Goal: Task Accomplishment & Management: Complete application form

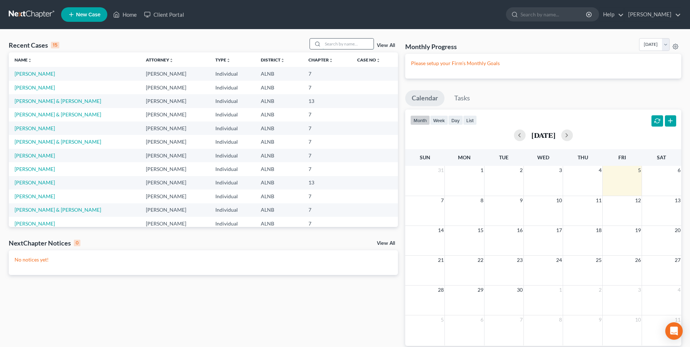
click at [341, 44] on input "search" at bounding box center [348, 44] width 51 height 11
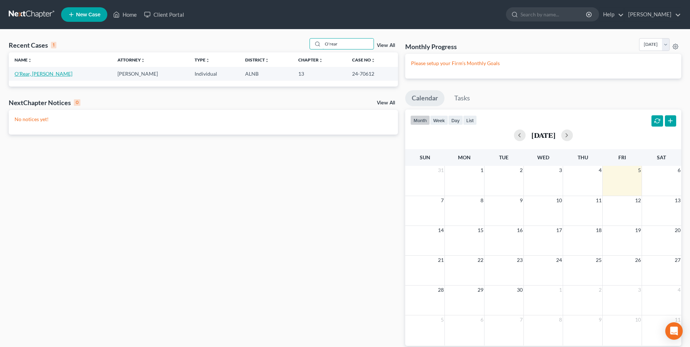
type input "O'rear"
click at [32, 74] on link "O'Rear, [PERSON_NAME]" at bounding box center [44, 74] width 58 height 6
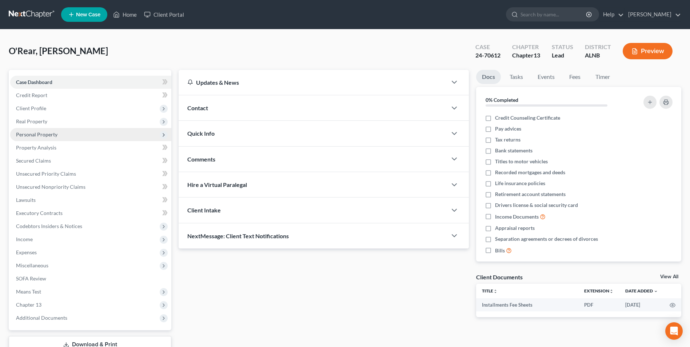
click at [32, 138] on span "Personal Property" at bounding box center [90, 134] width 161 height 13
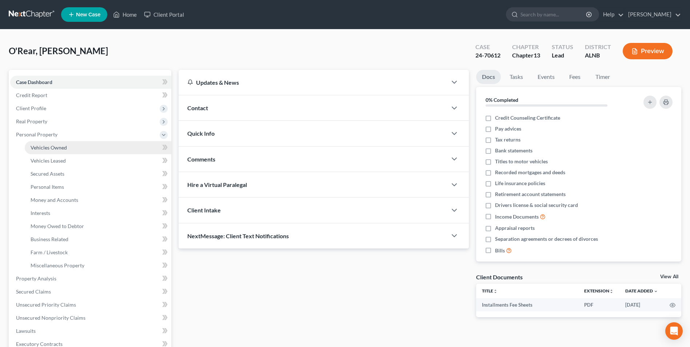
click at [39, 146] on span "Vehicles Owned" at bounding box center [49, 147] width 36 height 6
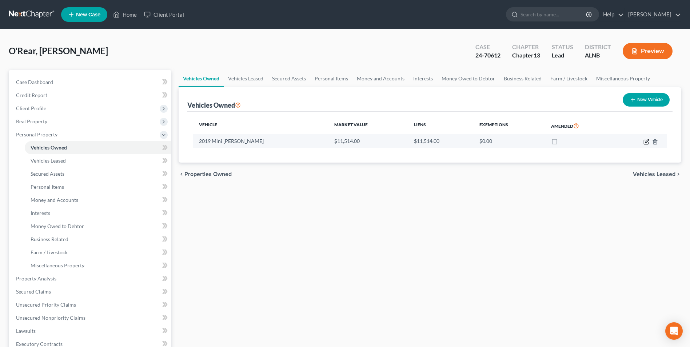
click at [646, 142] on icon "button" at bounding box center [647, 142] width 6 height 6
select select "0"
select select "7"
select select "0"
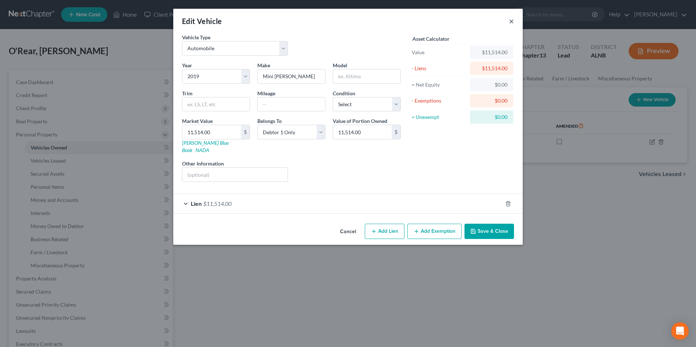
click at [512, 21] on button "×" at bounding box center [511, 21] width 5 height 9
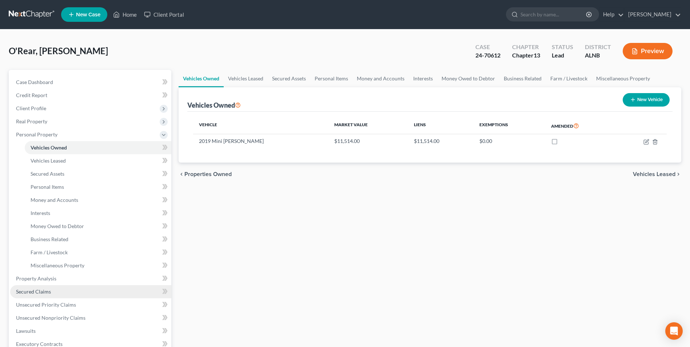
click at [28, 293] on span "Secured Claims" at bounding box center [33, 292] width 35 height 6
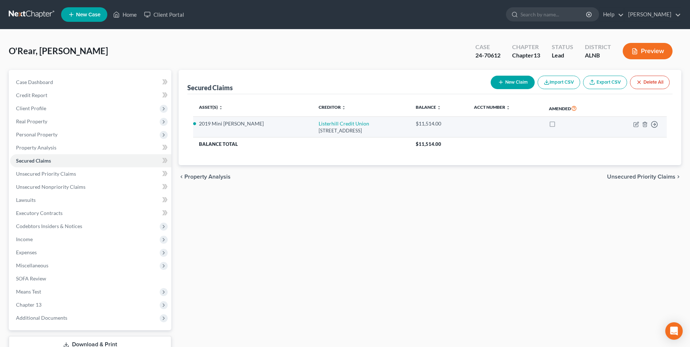
click at [559, 126] on label at bounding box center [559, 126] width 0 height 0
click at [562, 124] on input "checkbox" at bounding box center [564, 122] width 5 height 5
checkbox input "true"
click at [319, 123] on link "Listerhill Credit Union" at bounding box center [344, 123] width 51 height 6
select select "0"
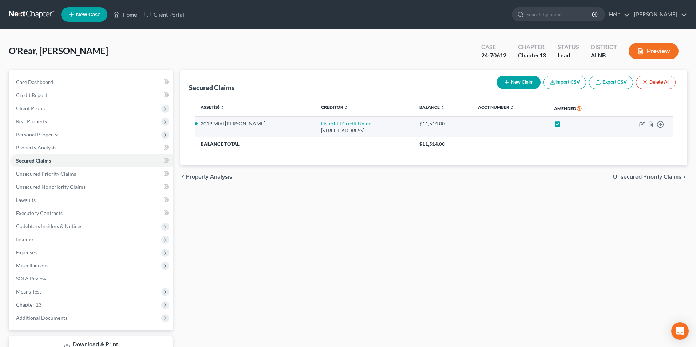
select select "0"
select select "2"
select select "1"
select select "0"
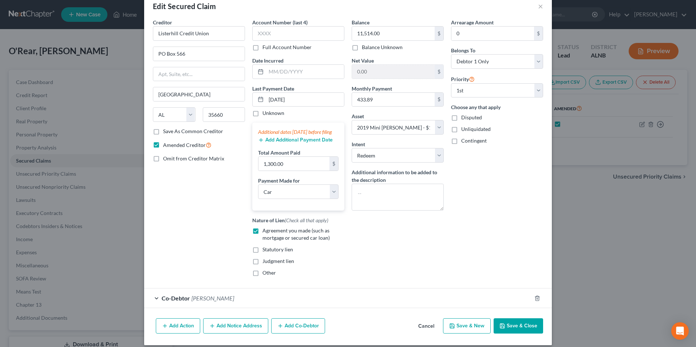
scroll to position [29, 0]
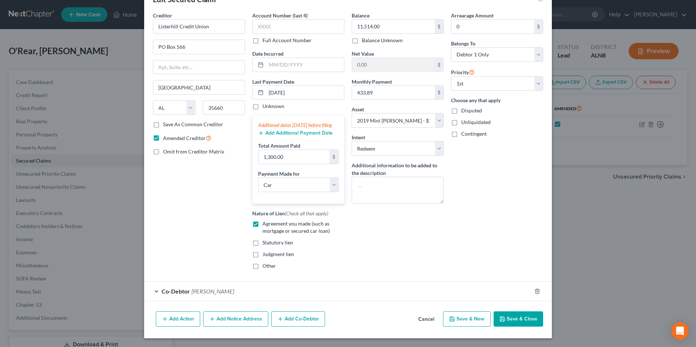
click at [209, 291] on span "[PERSON_NAME]" at bounding box center [212, 291] width 43 height 7
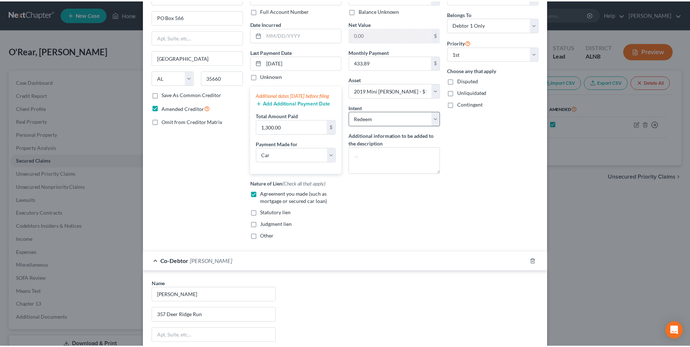
scroll to position [0, 0]
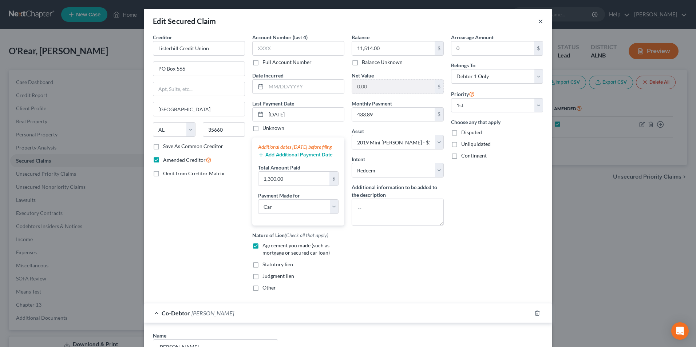
click at [538, 20] on button "×" at bounding box center [540, 21] width 5 height 9
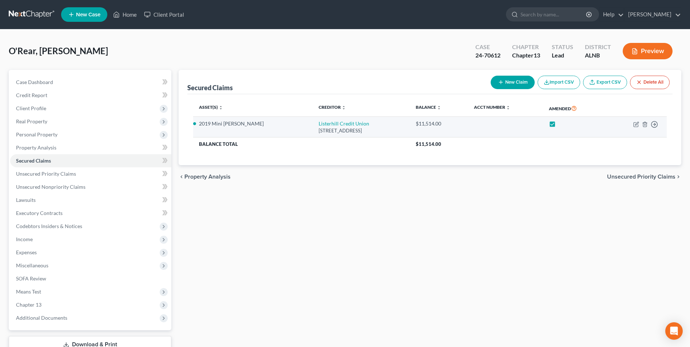
click at [559, 126] on label at bounding box center [559, 126] width 0 height 0
click at [562, 124] on input "checkbox" at bounding box center [564, 122] width 5 height 5
checkbox input "false"
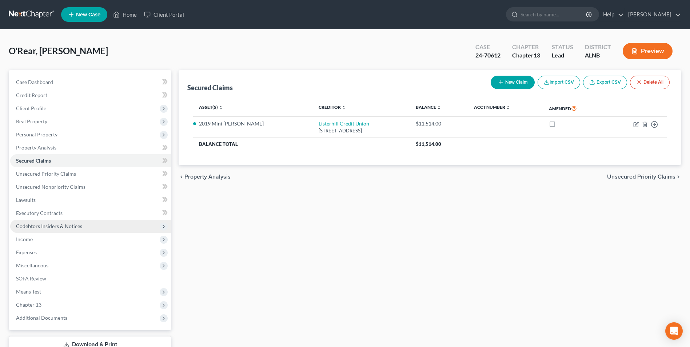
click at [47, 226] on span "Codebtors Insiders & Notices" at bounding box center [49, 226] width 66 height 6
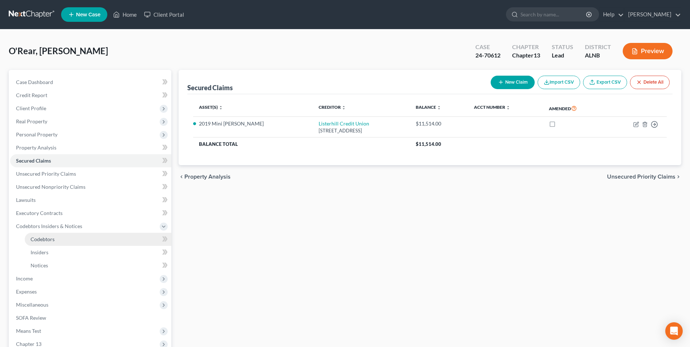
click at [50, 240] on span "Codebtors" at bounding box center [43, 239] width 24 height 6
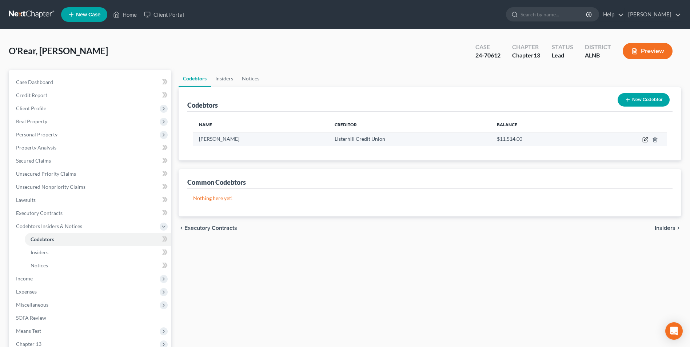
click at [646, 140] on icon "button" at bounding box center [646, 140] width 6 height 6
select select "0"
select select "13"
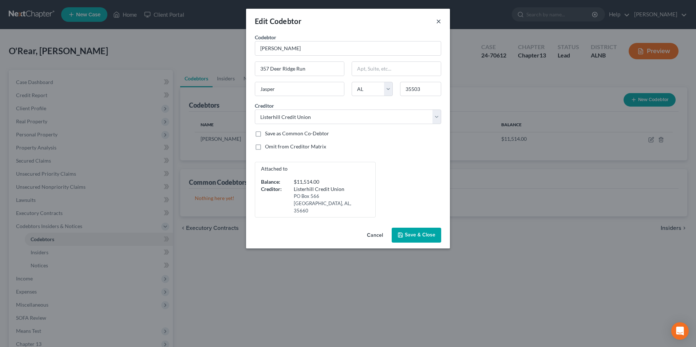
click at [439, 21] on button "×" at bounding box center [438, 21] width 5 height 9
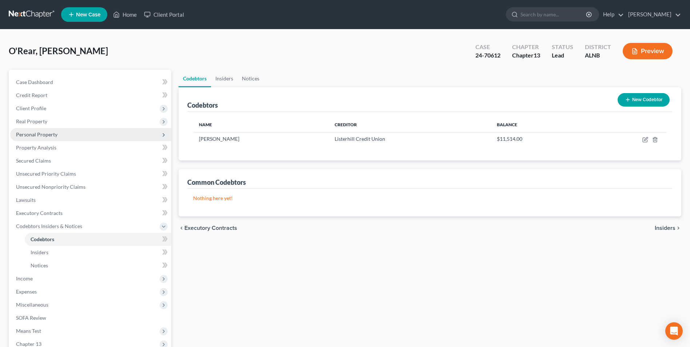
click at [32, 133] on span "Personal Property" at bounding box center [36, 134] width 41 height 6
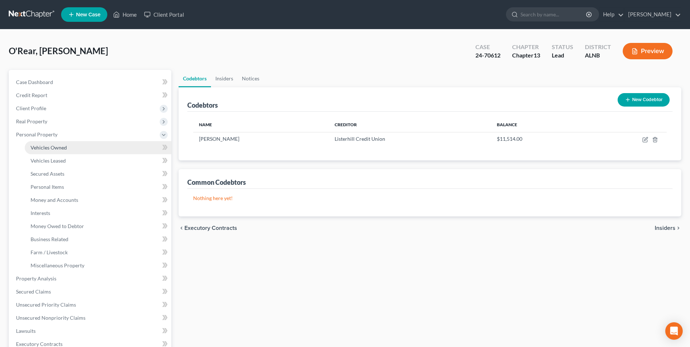
click at [41, 149] on span "Vehicles Owned" at bounding box center [49, 147] width 36 height 6
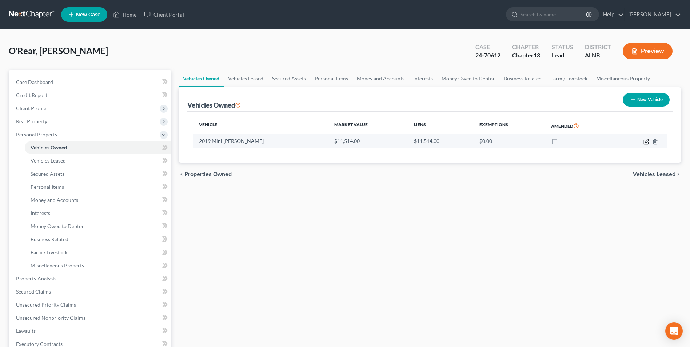
click at [646, 142] on icon "button" at bounding box center [647, 140] width 3 height 3
select select "0"
select select "7"
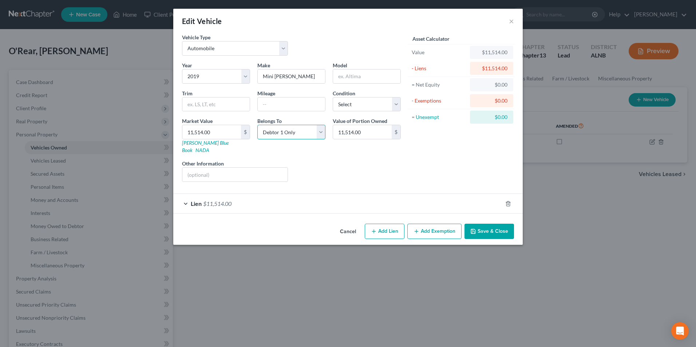
click at [320, 132] on select "Select Debtor 1 Only Debtor 2 Only Debtor 1 And Debtor 2 Only At Least One Of T…" at bounding box center [291, 132] width 68 height 15
select select "3"
click at [257, 125] on select "Select Debtor 1 Only Debtor 2 Only Debtor 1 And Debtor 2 Only At Least One Of T…" at bounding box center [291, 132] width 68 height 15
click at [496, 224] on button "Save & Close" at bounding box center [488, 231] width 49 height 15
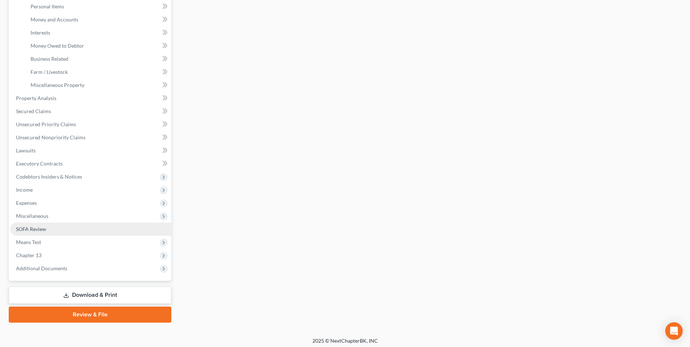
scroll to position [184, 0]
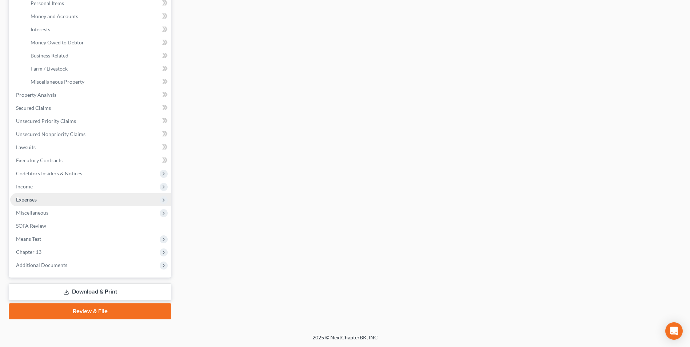
drag, startPoint x: 86, startPoint y: 291, endPoint x: 147, endPoint y: 196, distance: 112.7
click at [86, 290] on link "Download & Print" at bounding box center [90, 291] width 163 height 17
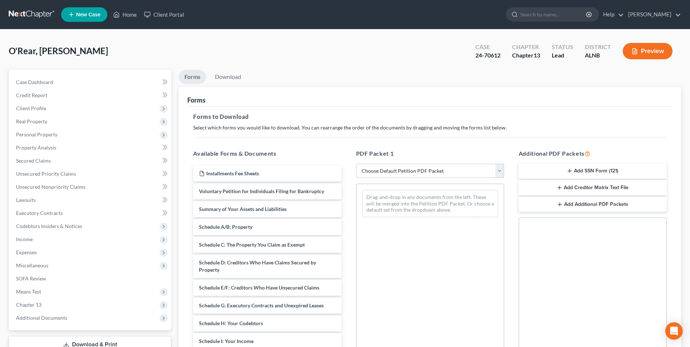
click at [501, 171] on select "Choose Default Petition PDF Packet Complete Bankruptcy Petition (all forms and …" at bounding box center [430, 171] width 148 height 15
select select "2"
click at [356, 164] on select "Choose Default Petition PDF Packet Complete Bankruptcy Petition (all forms and …" at bounding box center [430, 171] width 148 height 15
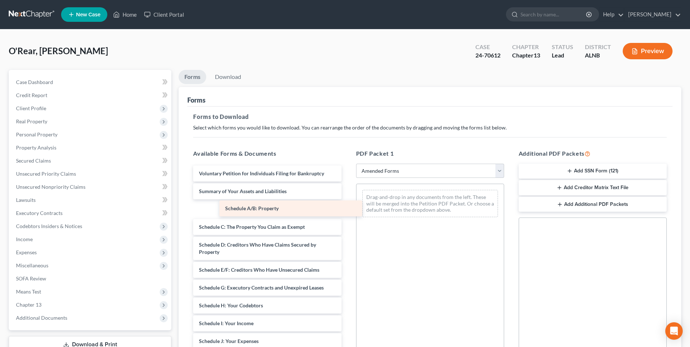
drag, startPoint x: 245, startPoint y: 209, endPoint x: 397, endPoint y: 196, distance: 153.4
click at [347, 196] on div "Schedule A/B: Property Voluntary Petition for Individuals Filing for Bankruptcy…" at bounding box center [267, 327] width 160 height 323
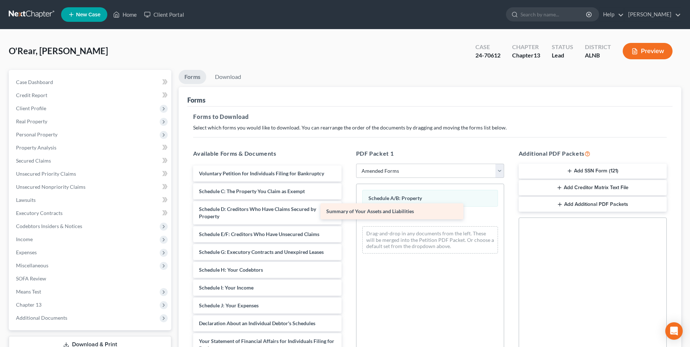
drag, startPoint x: 265, startPoint y: 191, endPoint x: 402, endPoint y: 213, distance: 138.5
click at [347, 213] on div "Summary of Your Assets and Liabilities Voluntary Petition for Individuals Filin…" at bounding box center [267, 309] width 160 height 287
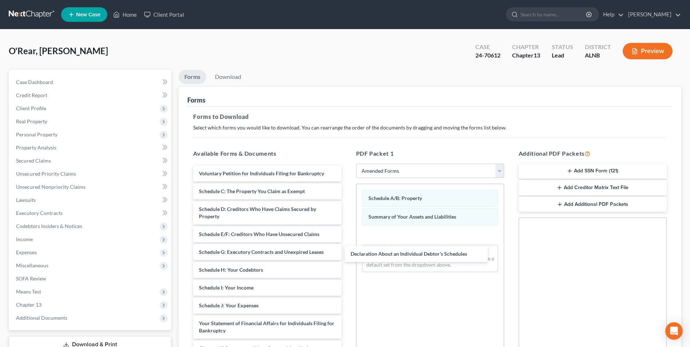
drag, startPoint x: 242, startPoint y: 323, endPoint x: 393, endPoint y: 246, distance: 169.4
click at [347, 251] on div "Declaration About an Individual Debtor's Schedules Voluntary Petition for Indiv…" at bounding box center [267, 301] width 160 height 270
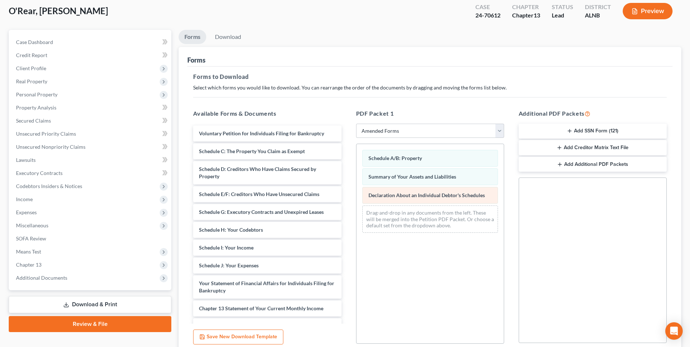
scroll to position [102, 0]
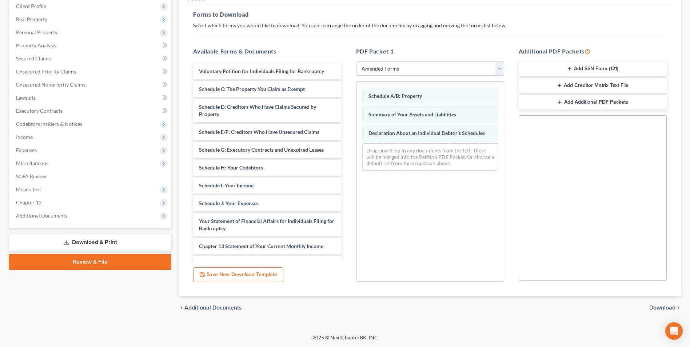
click at [666, 306] on span "Download" at bounding box center [663, 308] width 26 height 6
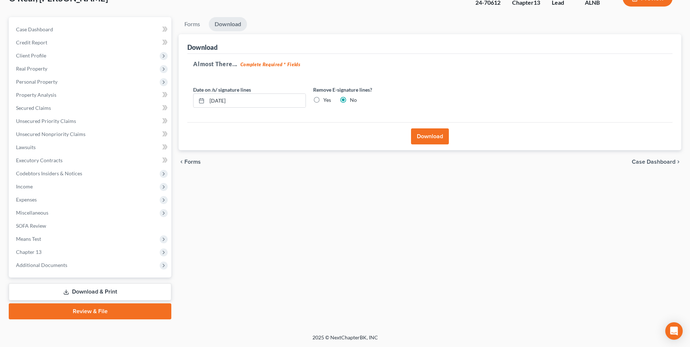
scroll to position [53, 0]
click at [431, 134] on button "Download" at bounding box center [430, 136] width 38 height 16
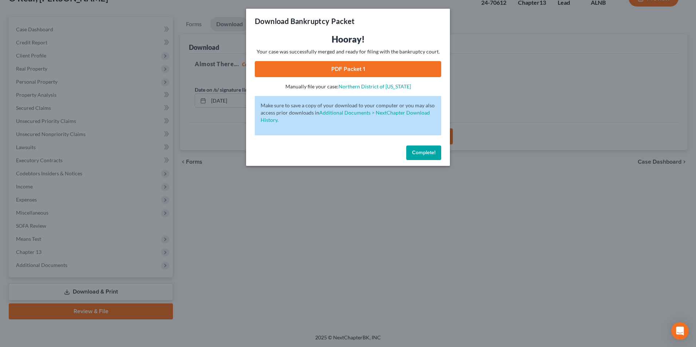
click at [334, 67] on link "PDF Packet 1" at bounding box center [348, 69] width 186 height 16
click at [559, 78] on div "Download Bankruptcy Packet Hooray! Your case was successfully merged and ready …" at bounding box center [348, 173] width 696 height 347
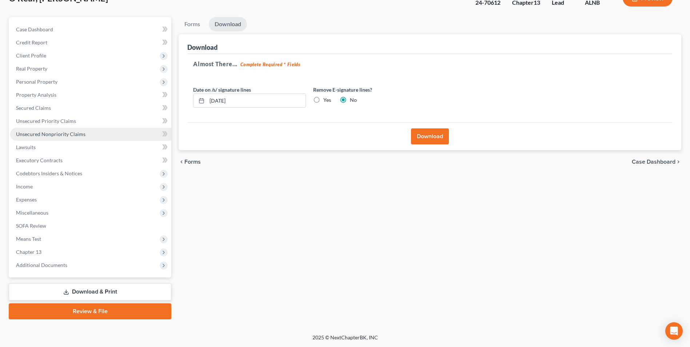
scroll to position [0, 0]
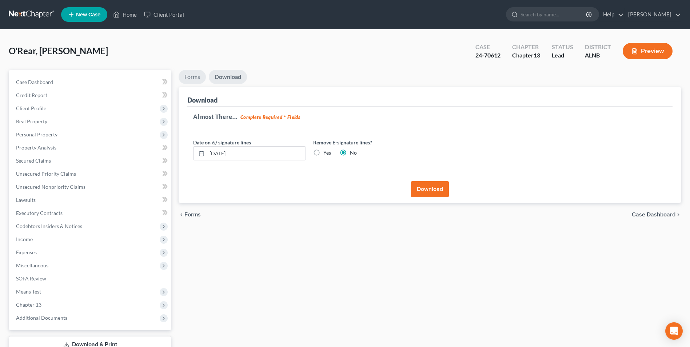
click at [191, 76] on link "Forms" at bounding box center [192, 77] width 27 height 14
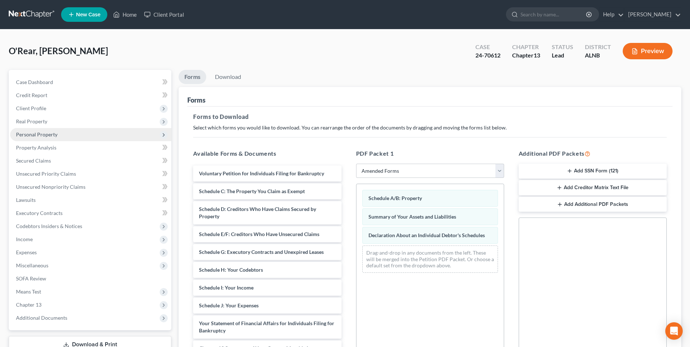
click at [34, 134] on span "Personal Property" at bounding box center [36, 134] width 41 height 6
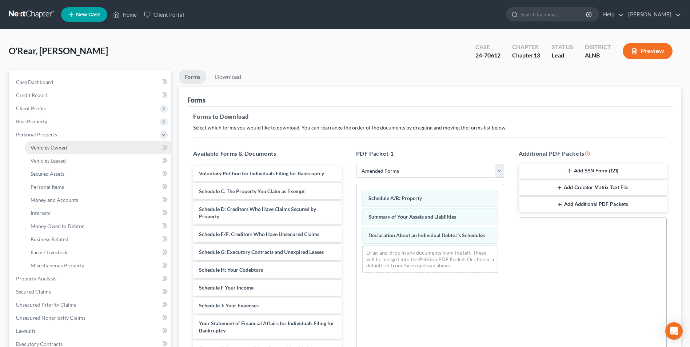
click at [47, 146] on span "Vehicles Owned" at bounding box center [49, 147] width 36 height 6
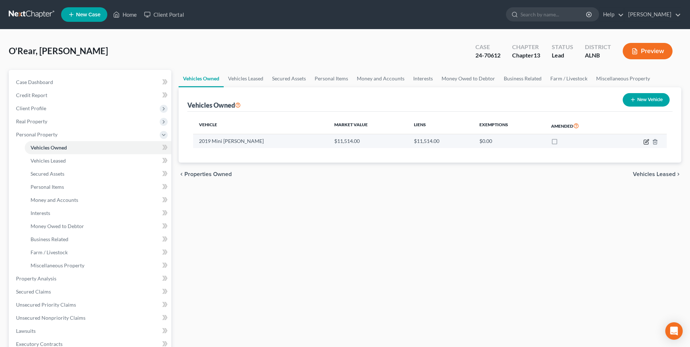
click at [646, 143] on icon "button" at bounding box center [647, 142] width 6 height 6
select select "0"
select select "7"
select select "3"
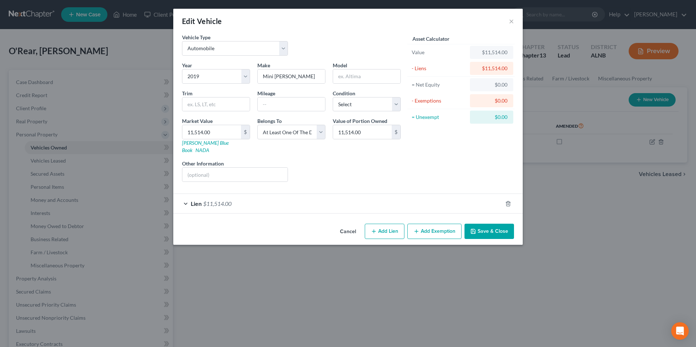
click at [500, 226] on button "Save & Close" at bounding box center [488, 231] width 49 height 15
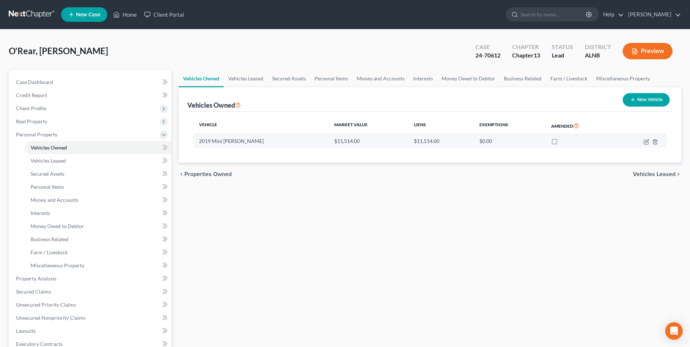
click at [562, 143] on label at bounding box center [562, 143] width 0 height 0
click at [564, 141] on input "checkbox" at bounding box center [566, 140] width 5 height 5
checkbox input "true"
click at [646, 143] on icon "button" at bounding box center [647, 140] width 3 height 3
select select "0"
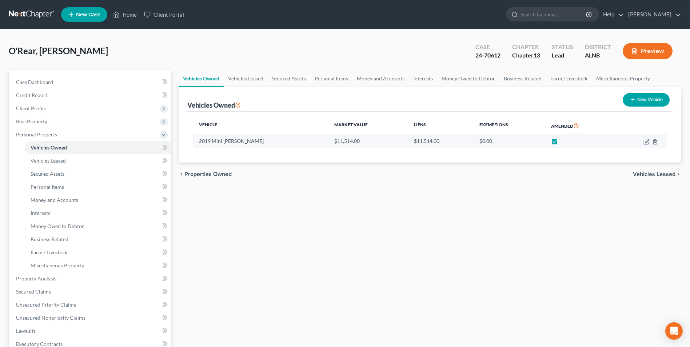
select select "7"
select select "3"
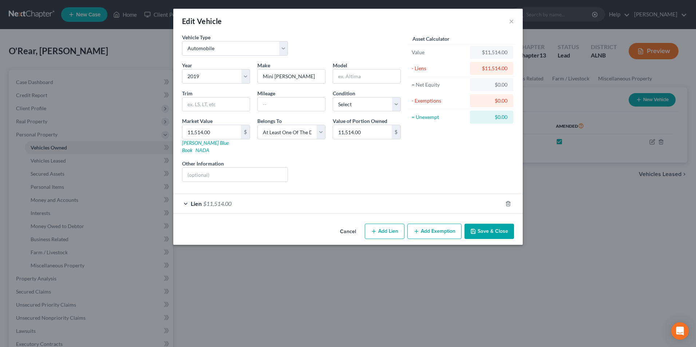
click at [494, 226] on button "Save & Close" at bounding box center [488, 231] width 49 height 15
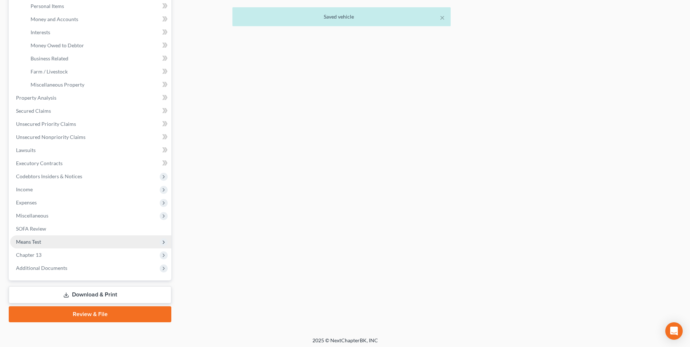
scroll to position [182, 0]
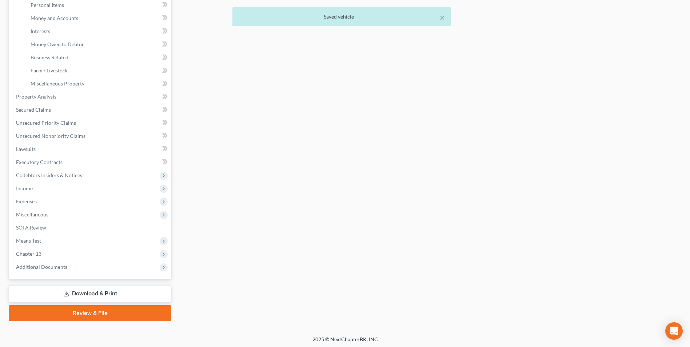
click at [88, 291] on link "Download & Print" at bounding box center [90, 293] width 163 height 17
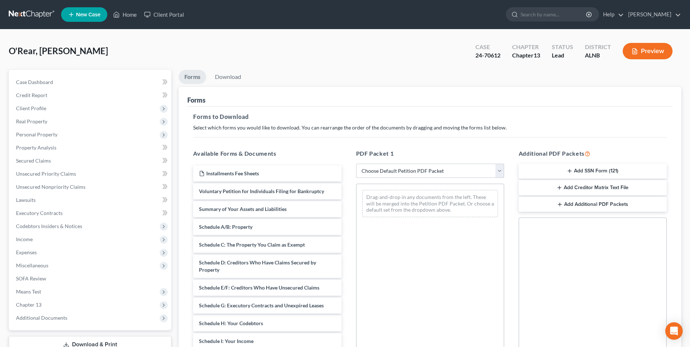
click at [500, 170] on select "Choose Default Petition PDF Packet Complete Bankruptcy Petition (all forms and …" at bounding box center [430, 171] width 148 height 15
select select "2"
click at [356, 164] on select "Choose Default Petition PDF Packet Complete Bankruptcy Petition (all forms and …" at bounding box center [430, 171] width 148 height 15
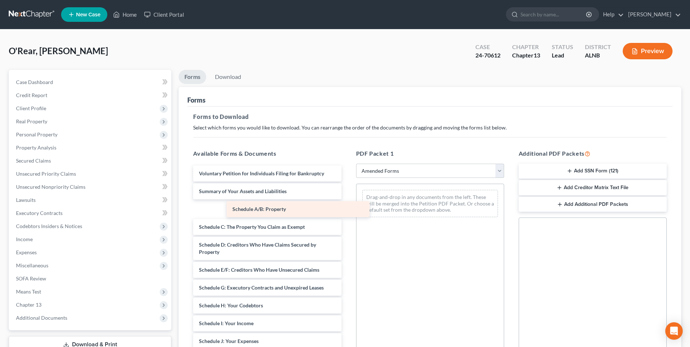
drag, startPoint x: 242, startPoint y: 207, endPoint x: 403, endPoint y: 207, distance: 160.9
click at [347, 207] on div "Schedule A/B: Property Voluntary Petition for Individuals Filing for Bankruptcy…" at bounding box center [267, 327] width 160 height 323
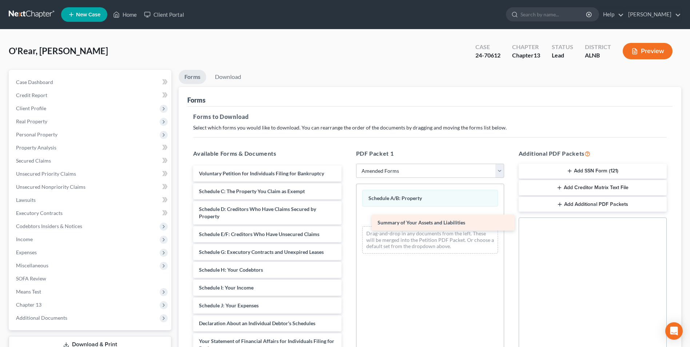
drag, startPoint x: 241, startPoint y: 189, endPoint x: 420, endPoint y: 221, distance: 181.8
click at [347, 221] on div "Summary of Your Assets and Liabilities Voluntary Petition for Individuals Filin…" at bounding box center [267, 309] width 160 height 287
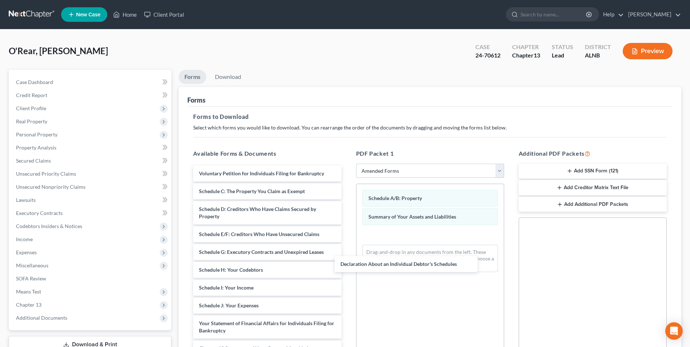
drag, startPoint x: 259, startPoint y: 324, endPoint x: 423, endPoint y: 249, distance: 180.0
click at [347, 264] on div "Declaration About an Individual Debtor's Schedules Voluntary Petition for Indiv…" at bounding box center [267, 301] width 160 height 270
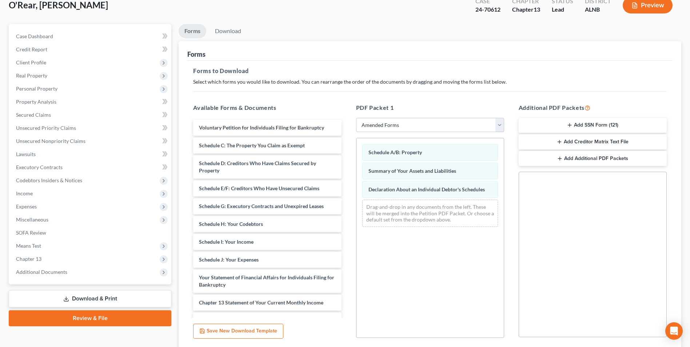
scroll to position [102, 0]
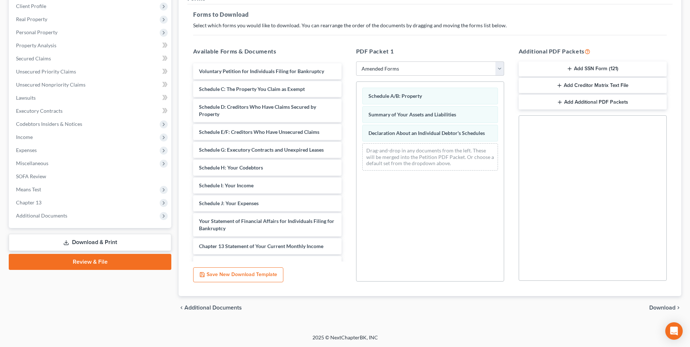
click at [661, 307] on span "Download" at bounding box center [663, 308] width 26 height 6
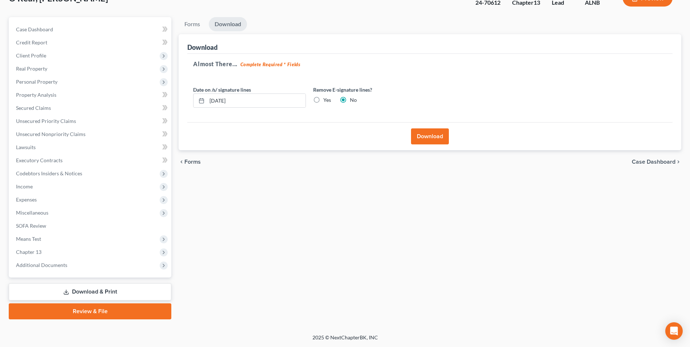
click at [434, 137] on button "Download" at bounding box center [430, 136] width 38 height 16
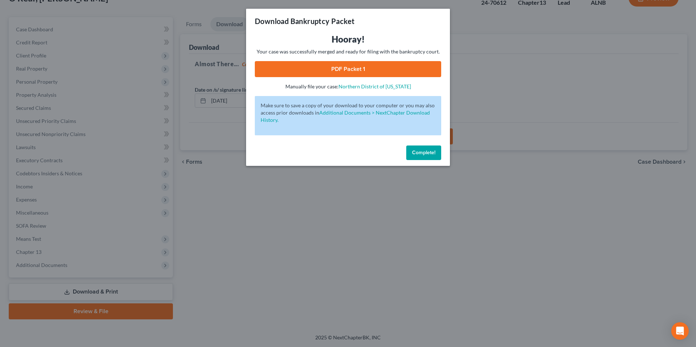
click at [349, 70] on link "PDF Packet 1" at bounding box center [348, 69] width 186 height 16
drag, startPoint x: 436, startPoint y: 152, endPoint x: 624, endPoint y: 65, distance: 208.1
click at [436, 152] on button "Complete!" at bounding box center [423, 153] width 35 height 15
